Goal: Information Seeking & Learning: Understand process/instructions

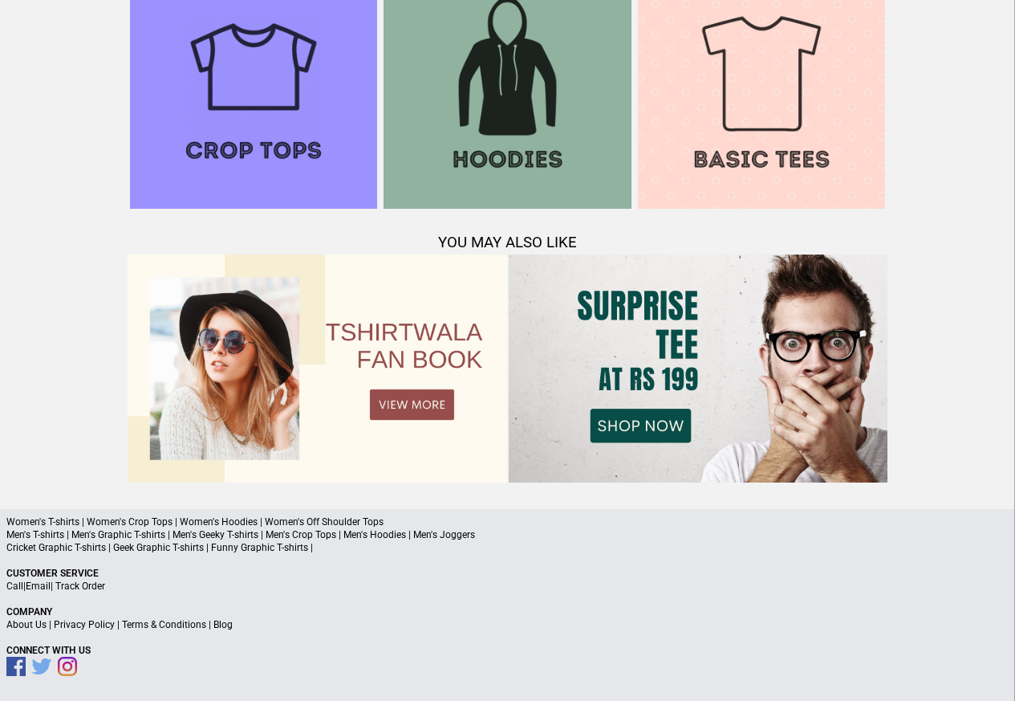
scroll to position [1549, 0]
click at [182, 625] on link "Terms & Conditions" at bounding box center [164, 624] width 84 height 11
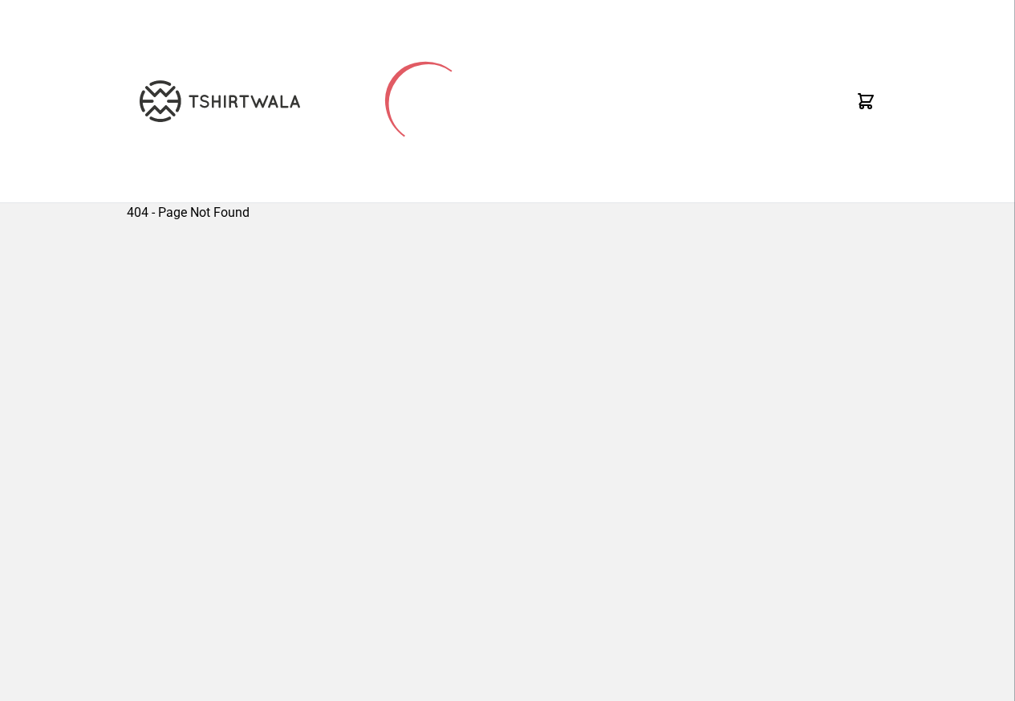
click at [86, 625] on div "404 - Page Not Found" at bounding box center [507, 448] width 1015 height 490
click at [81, 625] on div "404 - Page Not Found" at bounding box center [507, 448] width 1015 height 490
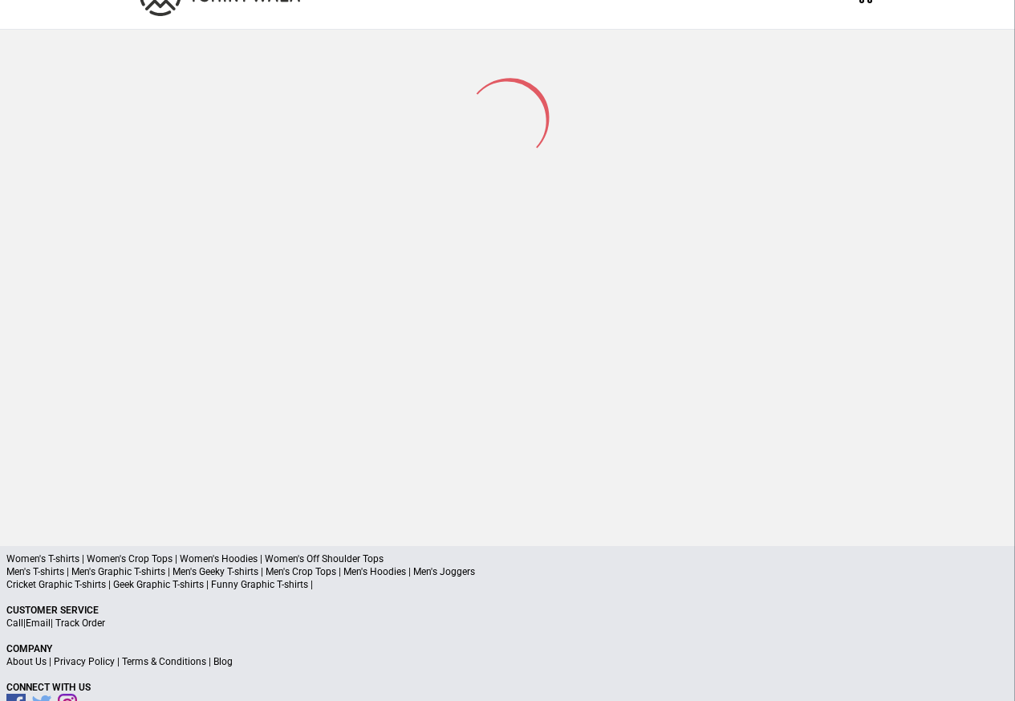
scroll to position [76, 0]
